Goal: Find specific page/section: Find specific page/section

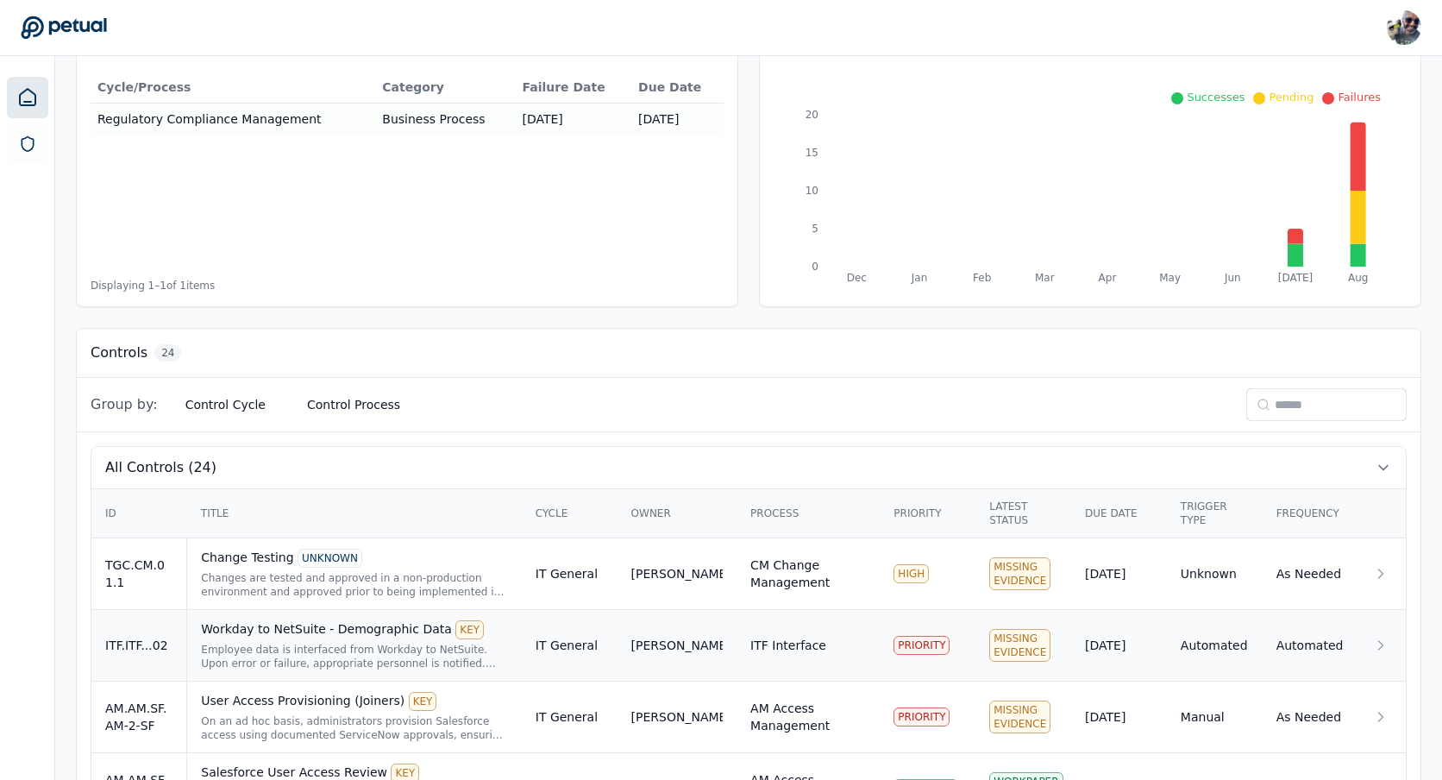
scroll to position [268, 0]
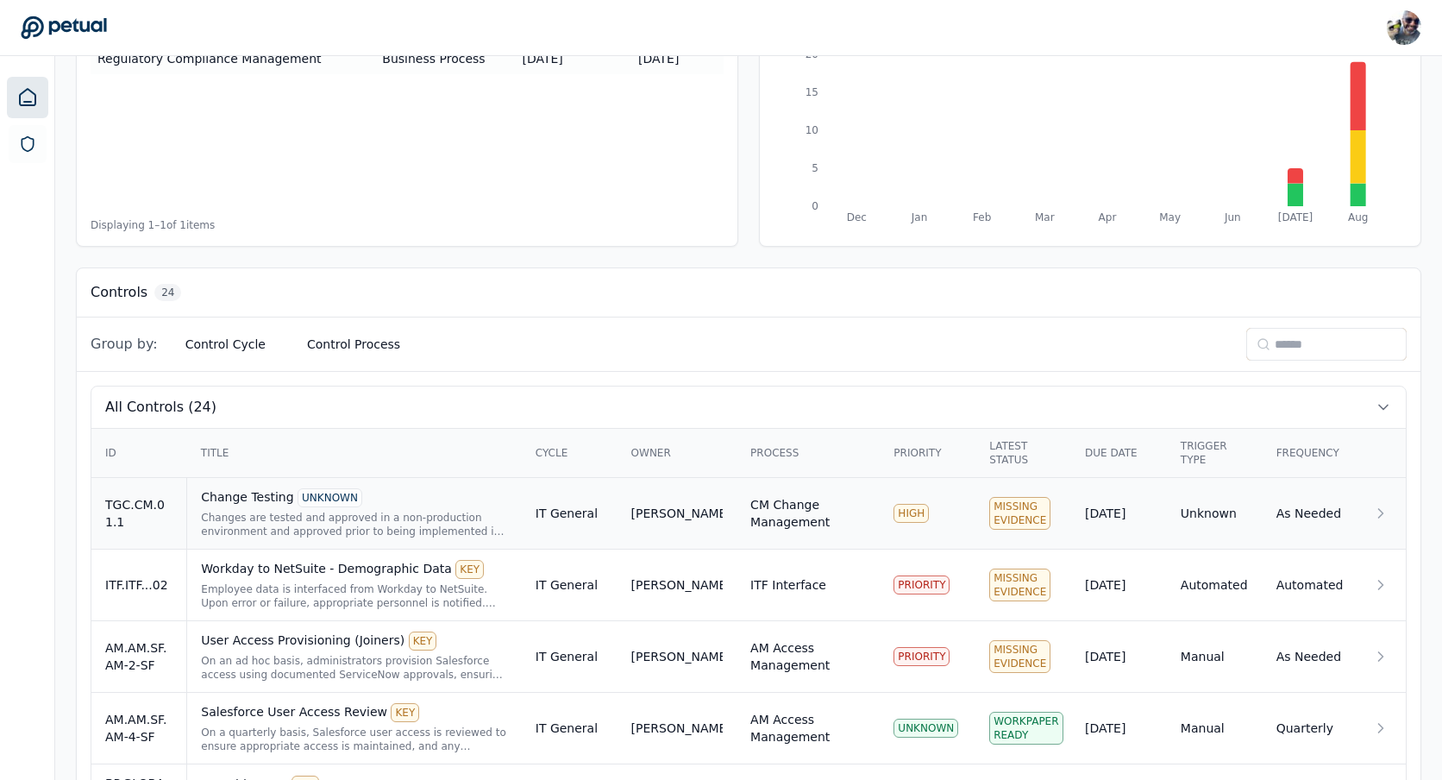
click at [320, 508] on div "Change Testing UNKNOWN Changes are tested and approved in a non-production envi…" at bounding box center [354, 513] width 306 height 50
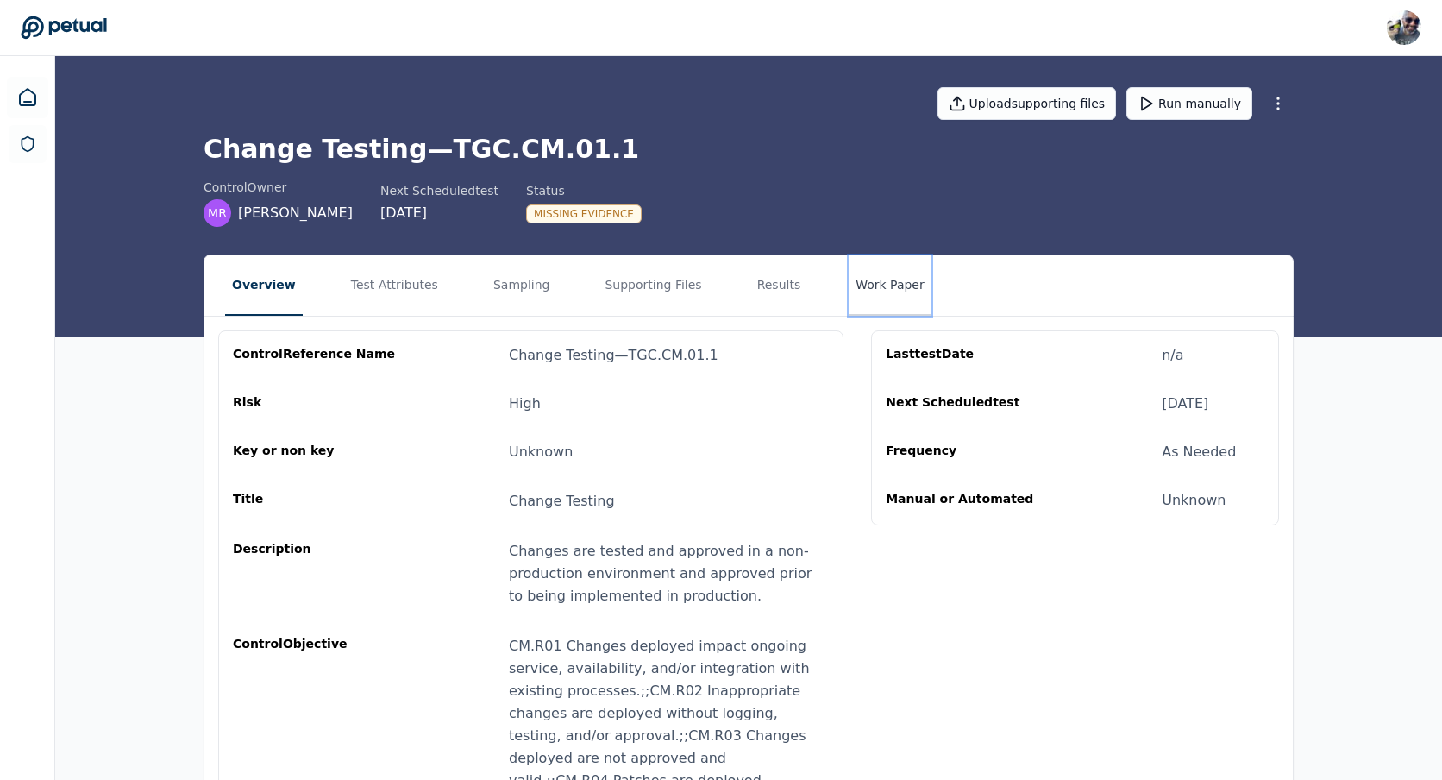
click at [849, 294] on button "Work Paper" at bounding box center [890, 285] width 83 height 60
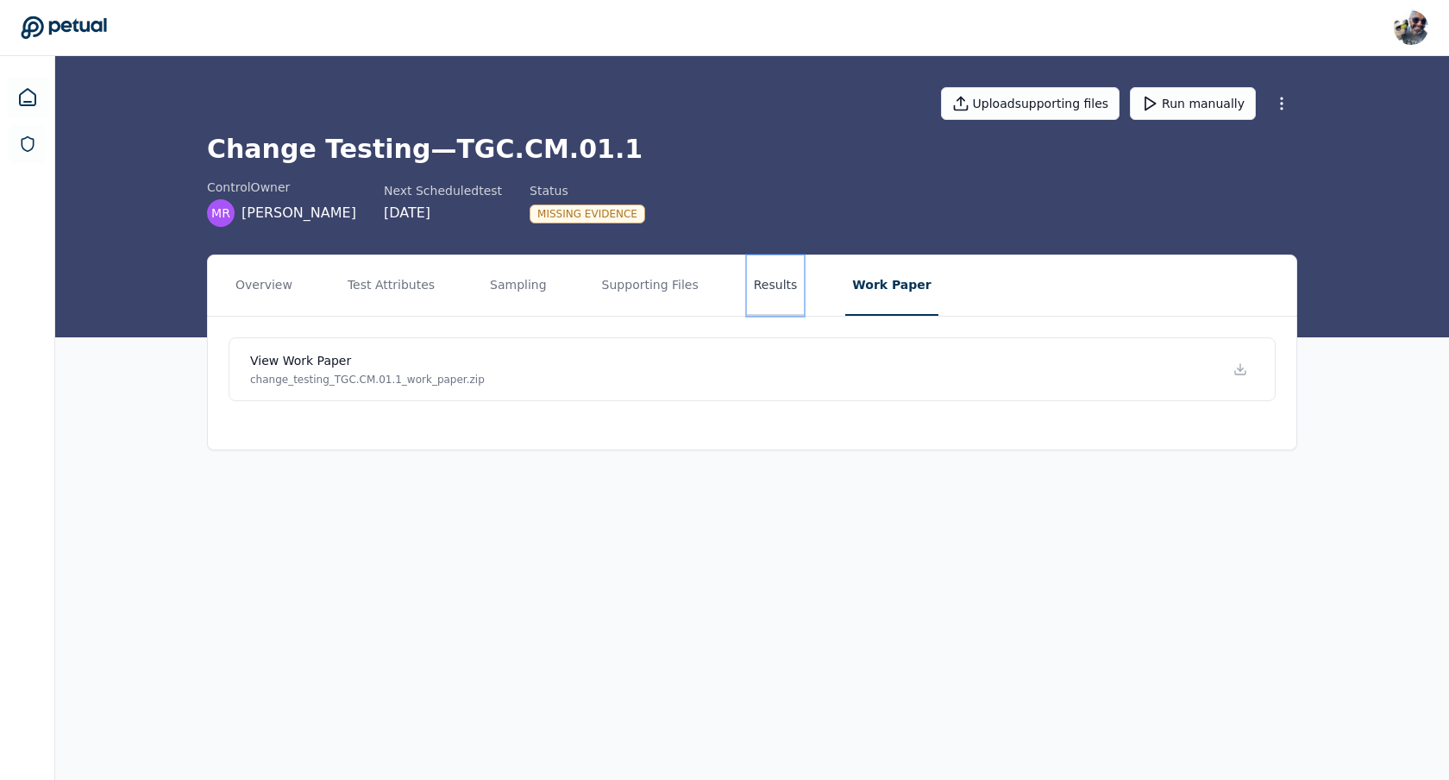
click at [762, 281] on button "Results" at bounding box center [776, 285] width 58 height 60
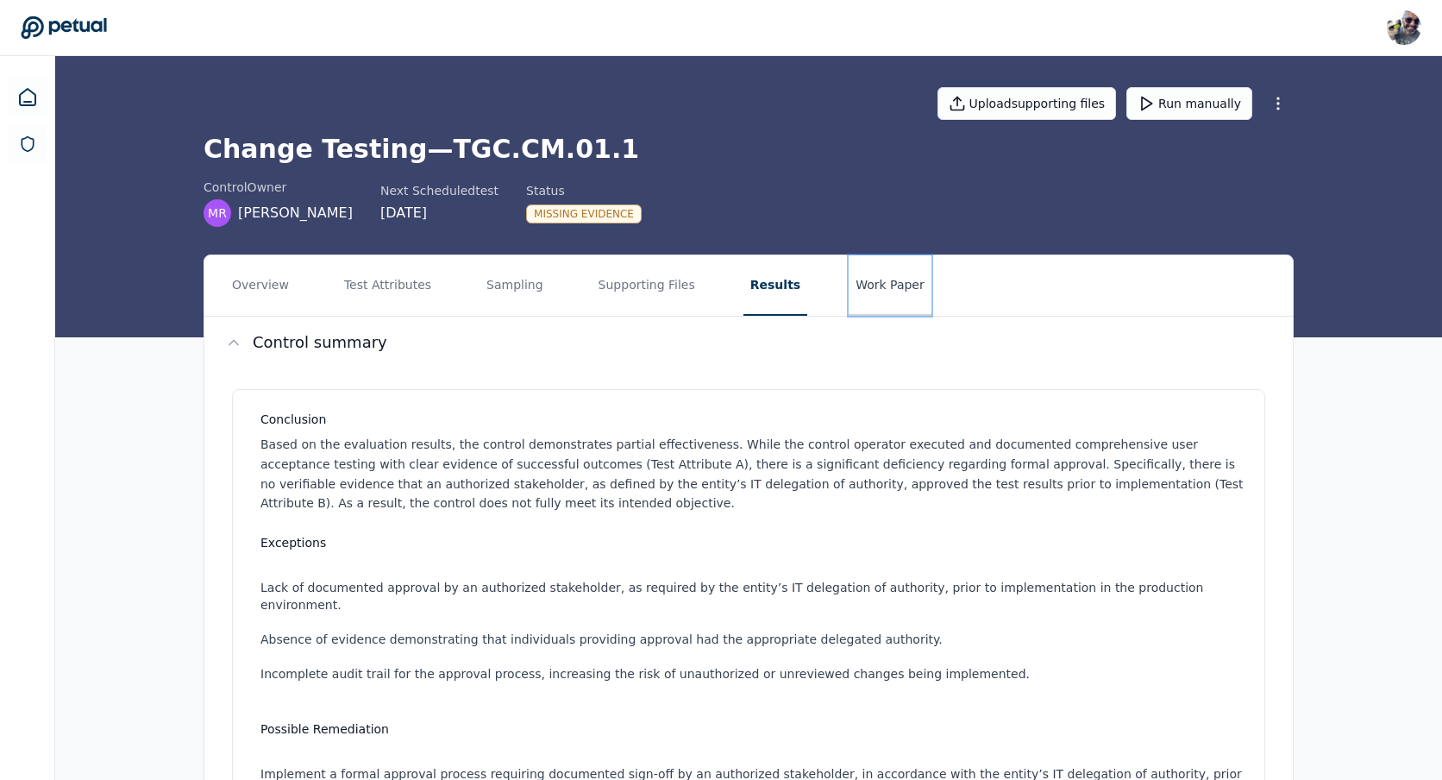
click at [886, 289] on button "Work Paper" at bounding box center [890, 285] width 83 height 60
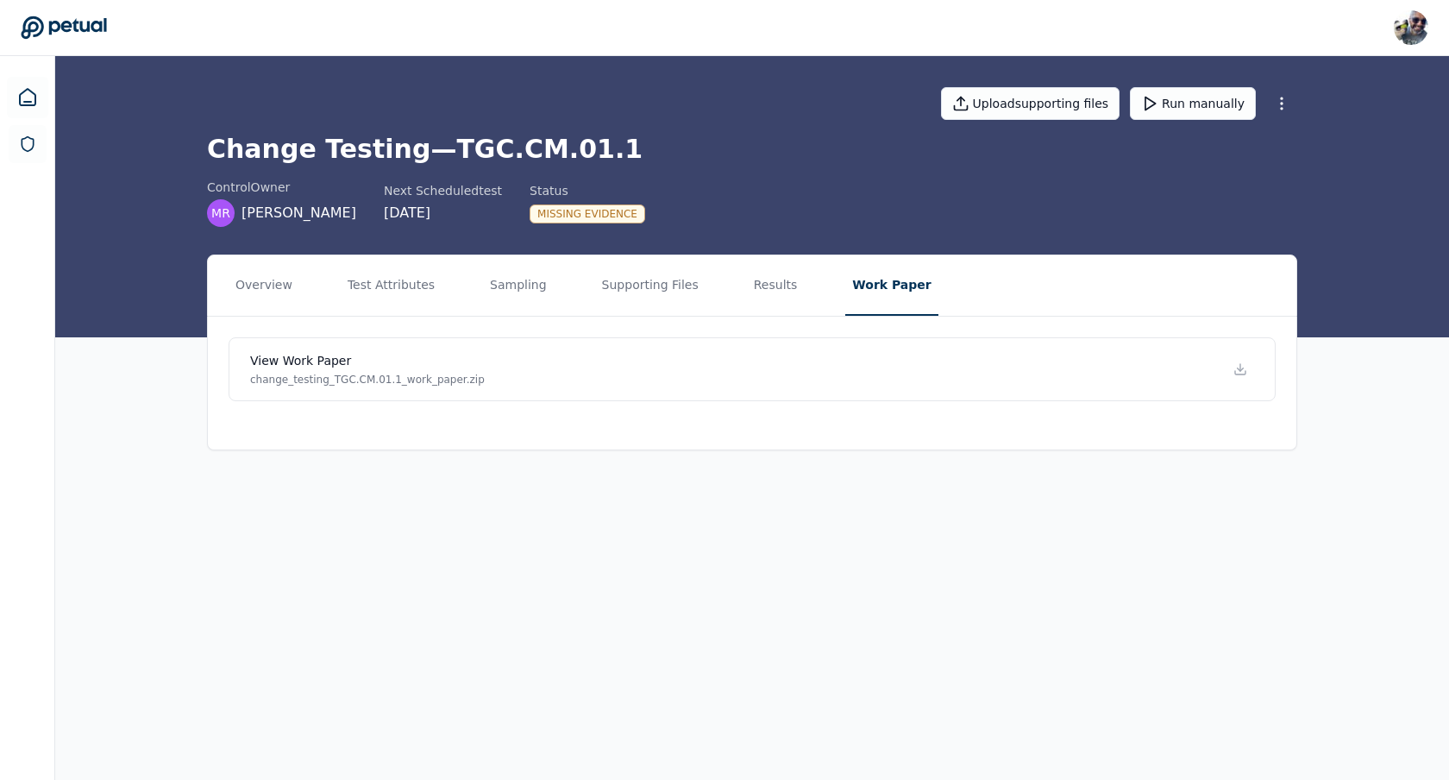
click at [954, 199] on div "control Owner MR [PERSON_NAME] Next Scheduled test [DATE] Status Missing Eviden…" at bounding box center [752, 203] width 1090 height 48
click at [748, 286] on button "Results" at bounding box center [776, 285] width 58 height 60
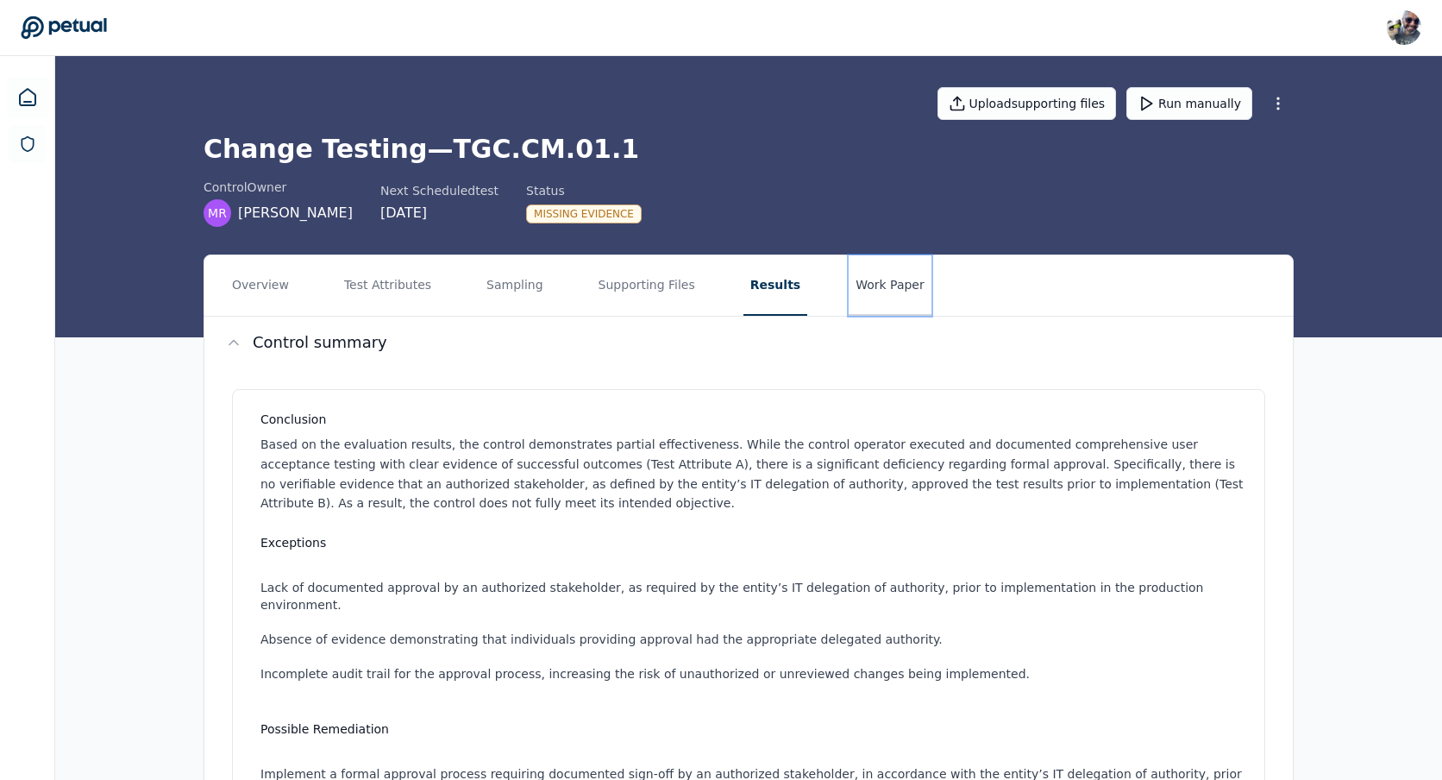
click at [856, 287] on button "Work Paper" at bounding box center [890, 285] width 83 height 60
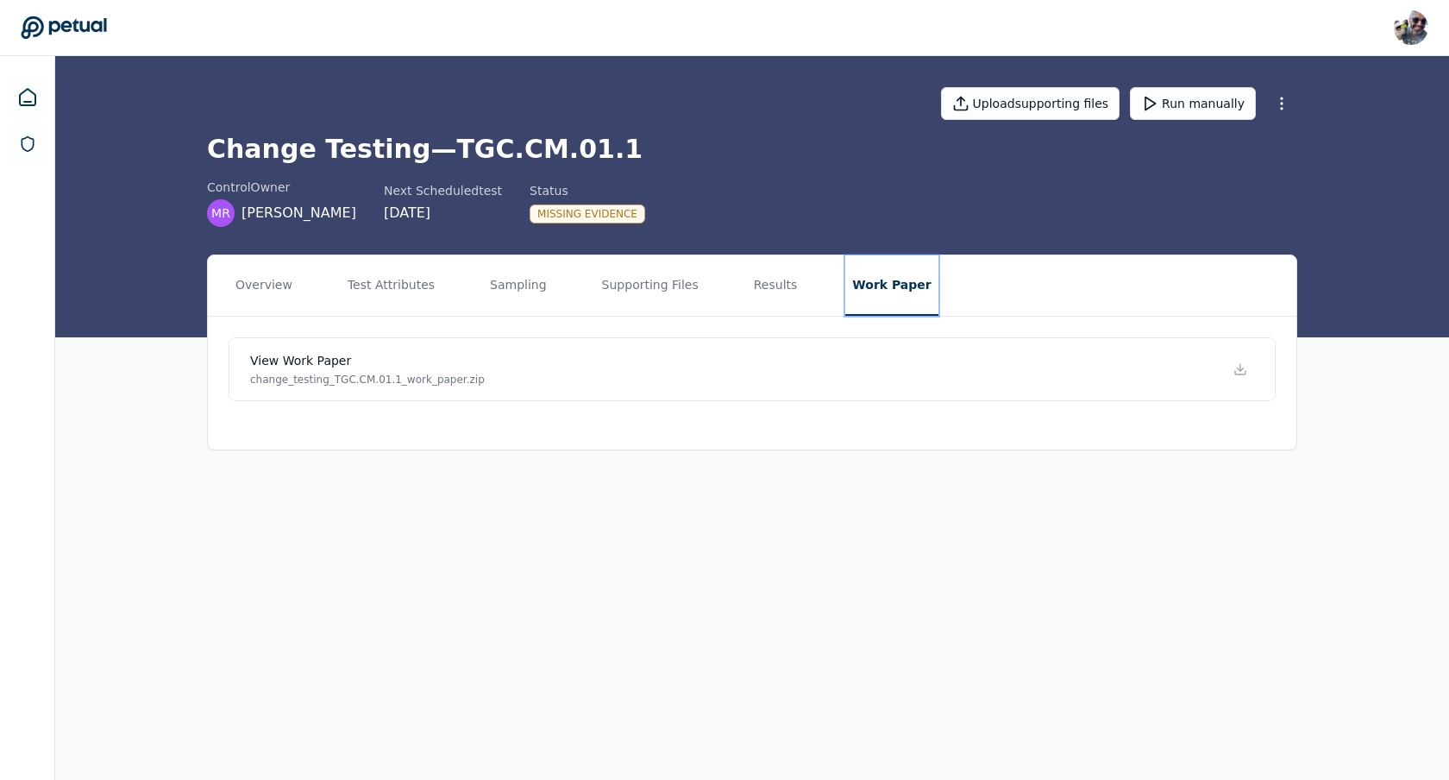
click at [863, 293] on button "Work Paper" at bounding box center [891, 285] width 92 height 60
click at [864, 286] on button "Work Paper" at bounding box center [891, 285] width 92 height 60
